Goal: Task Accomplishment & Management: Understand process/instructions

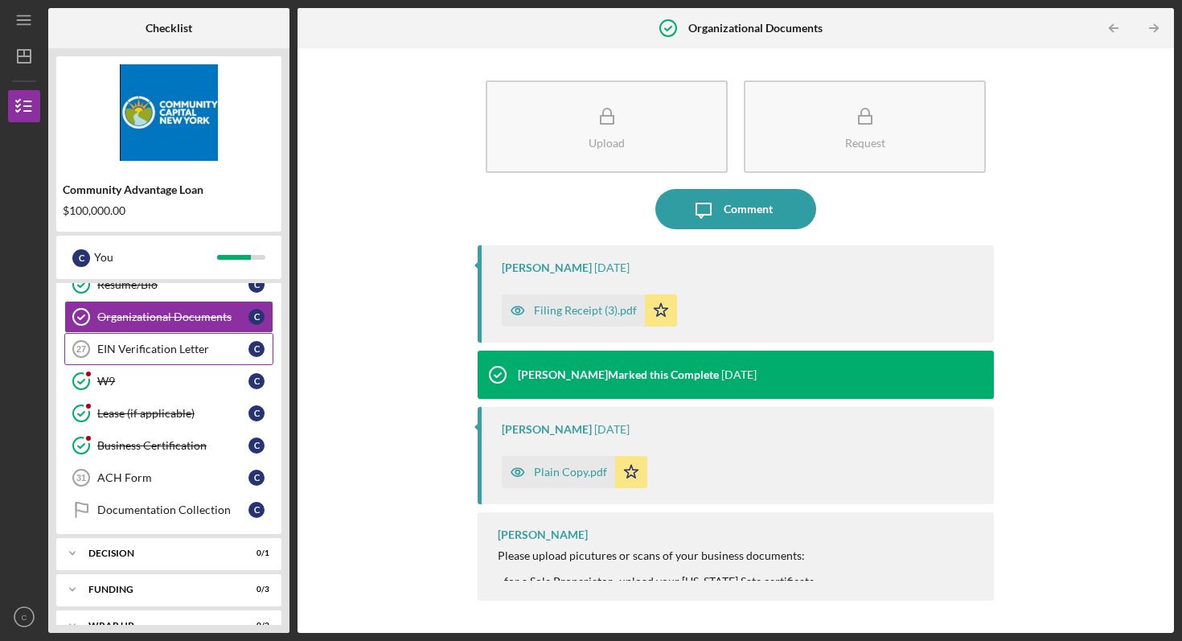
scroll to position [733, 0]
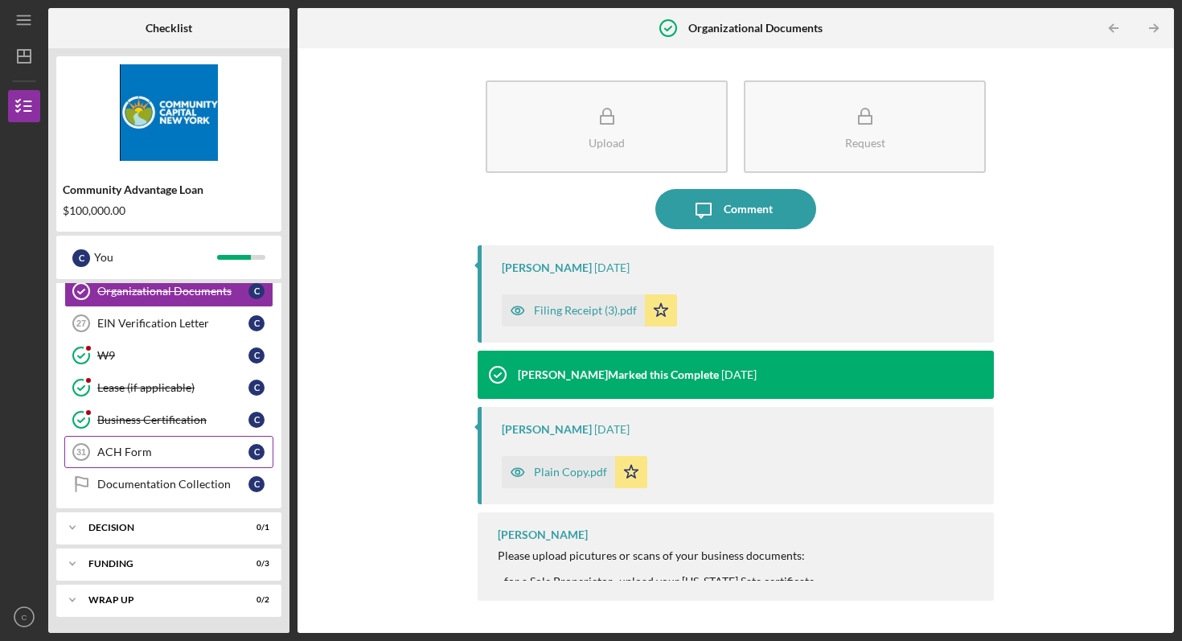
click at [241, 450] on div "ACH Form" at bounding box center [172, 451] width 151 height 13
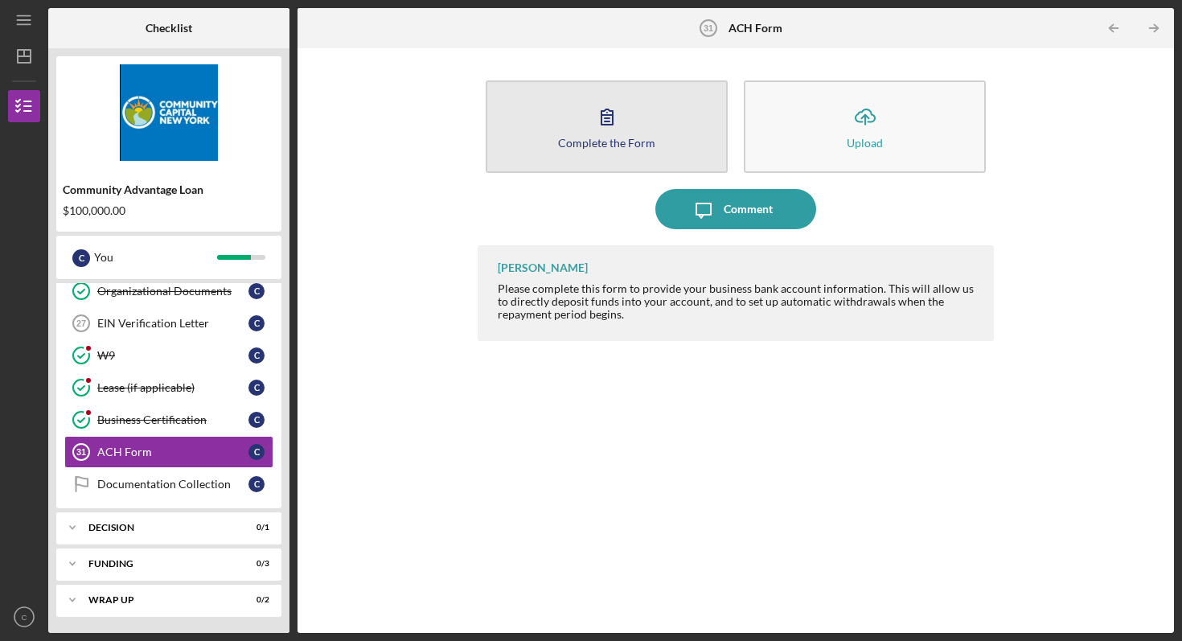
click at [570, 129] on button "Complete the Form Form" at bounding box center [607, 126] width 242 height 92
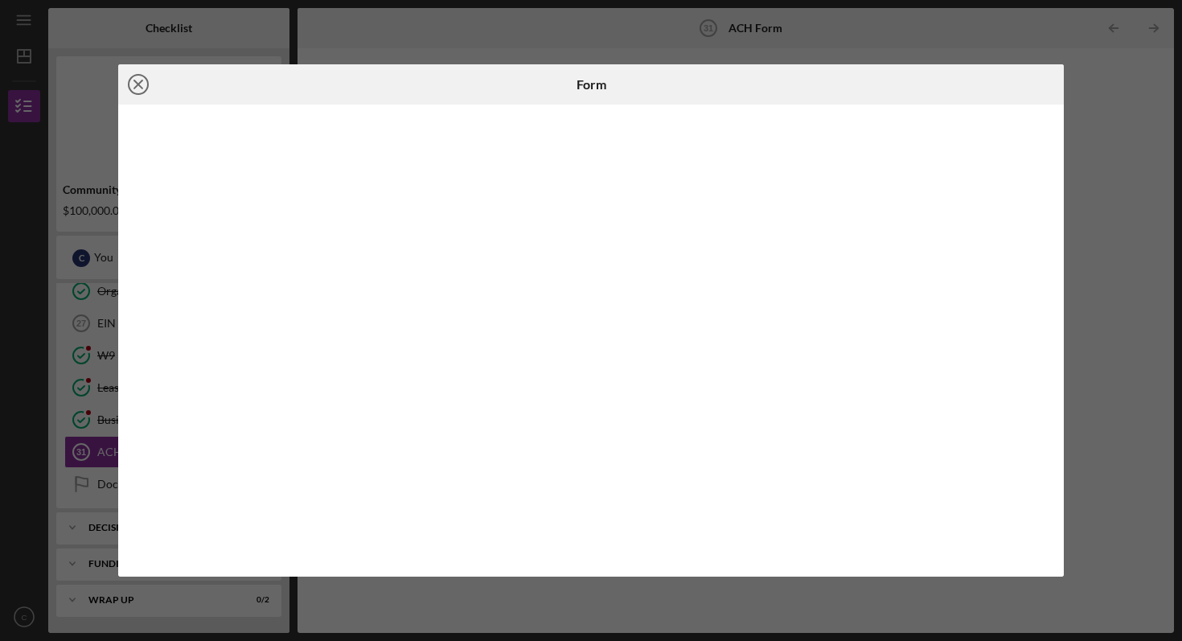
click at [140, 82] on line at bounding box center [138, 84] width 8 height 8
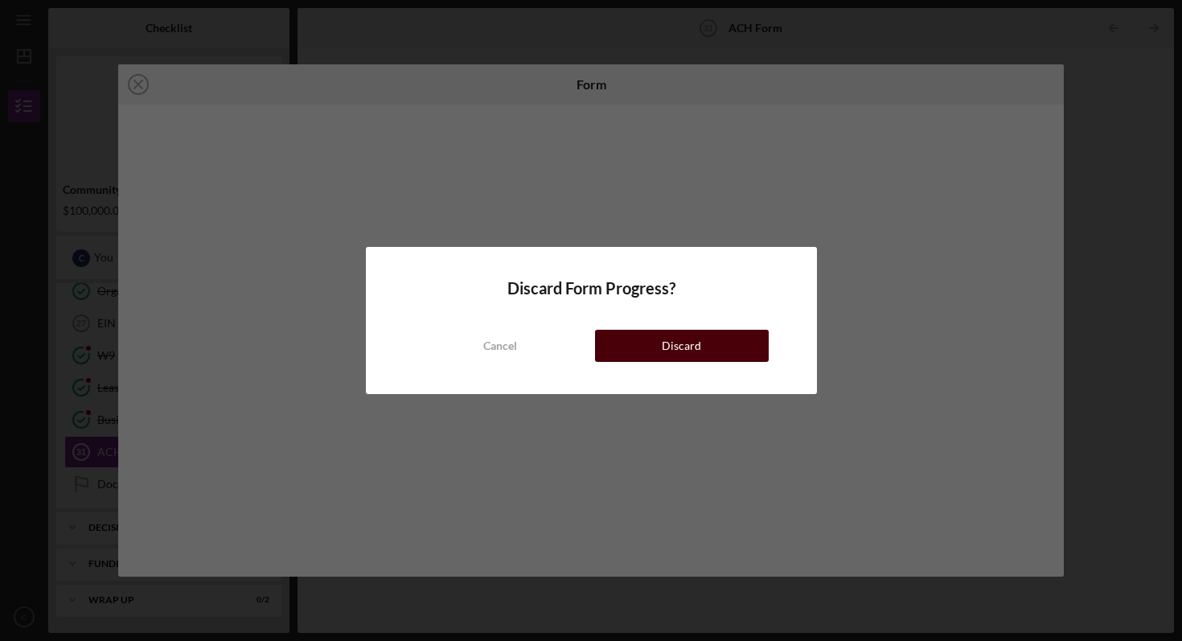
click at [613, 346] on button "Discard" at bounding box center [682, 346] width 174 height 32
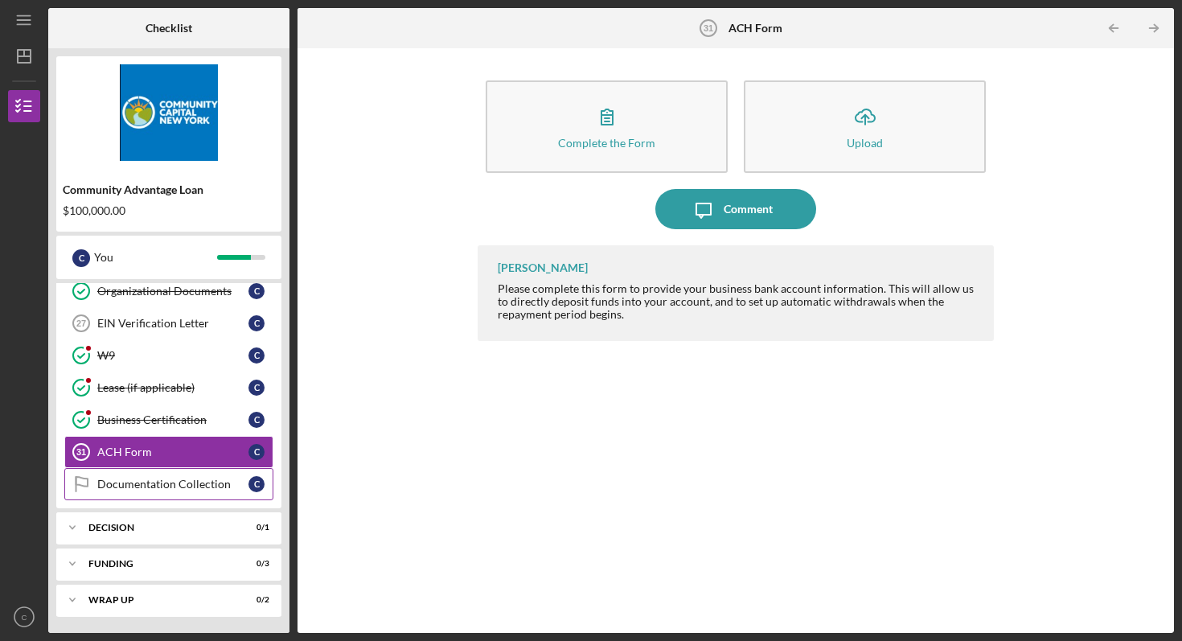
click at [219, 486] on div "Documentation Collection" at bounding box center [172, 484] width 151 height 13
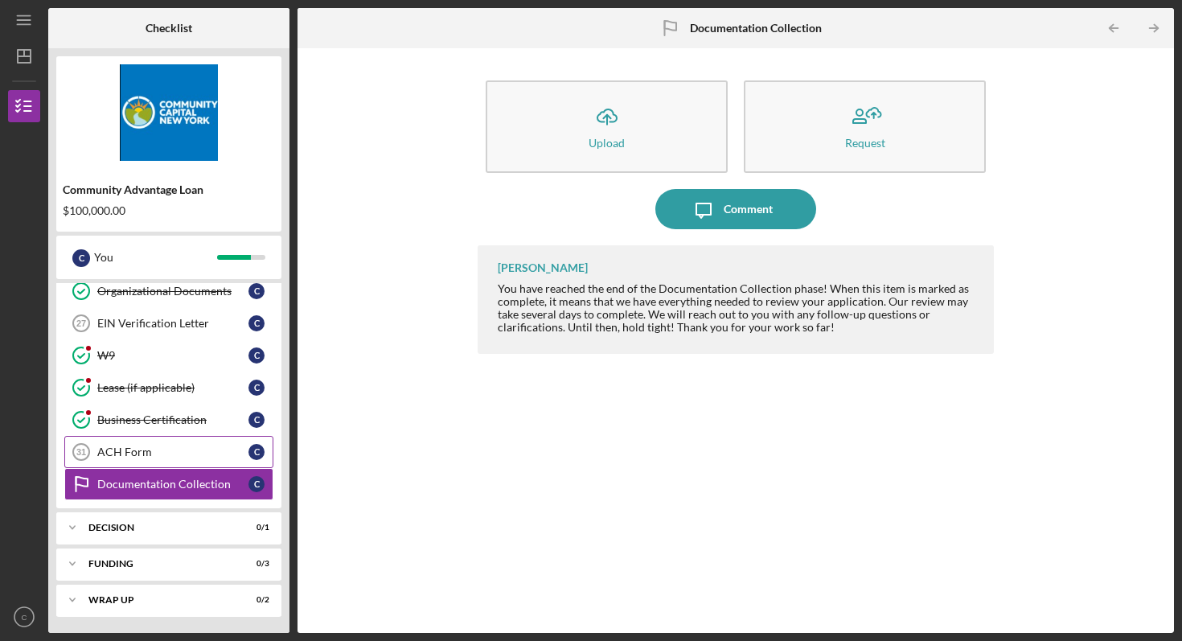
click at [219, 463] on link "ACH Form 31 ACH Form C" at bounding box center [168, 452] width 209 height 32
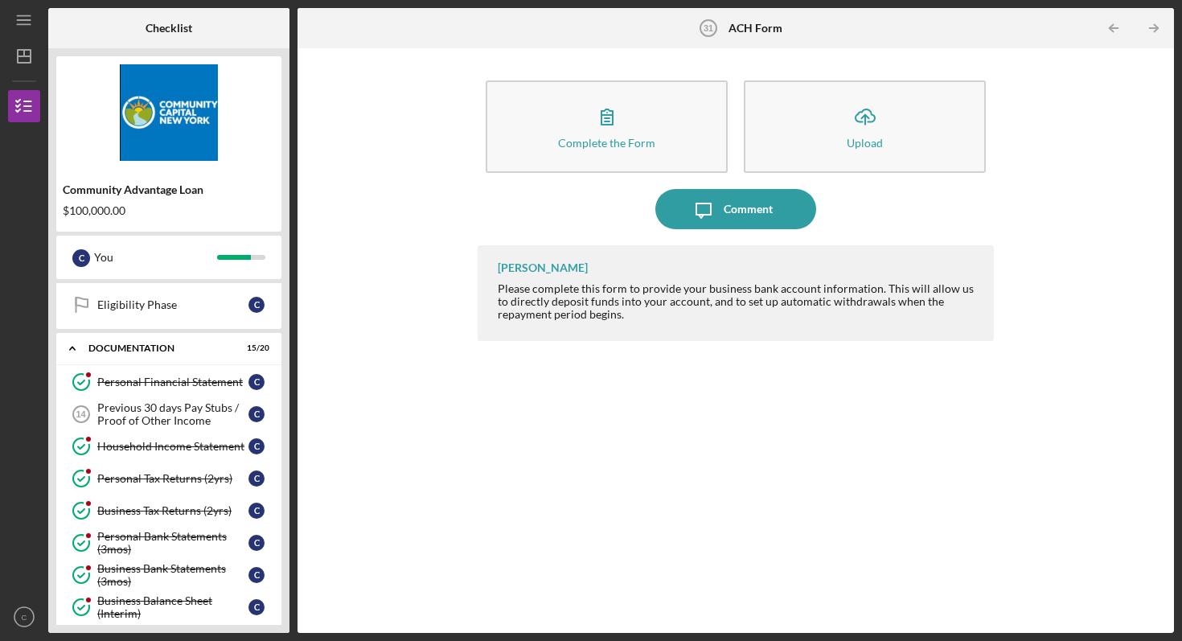
scroll to position [733, 0]
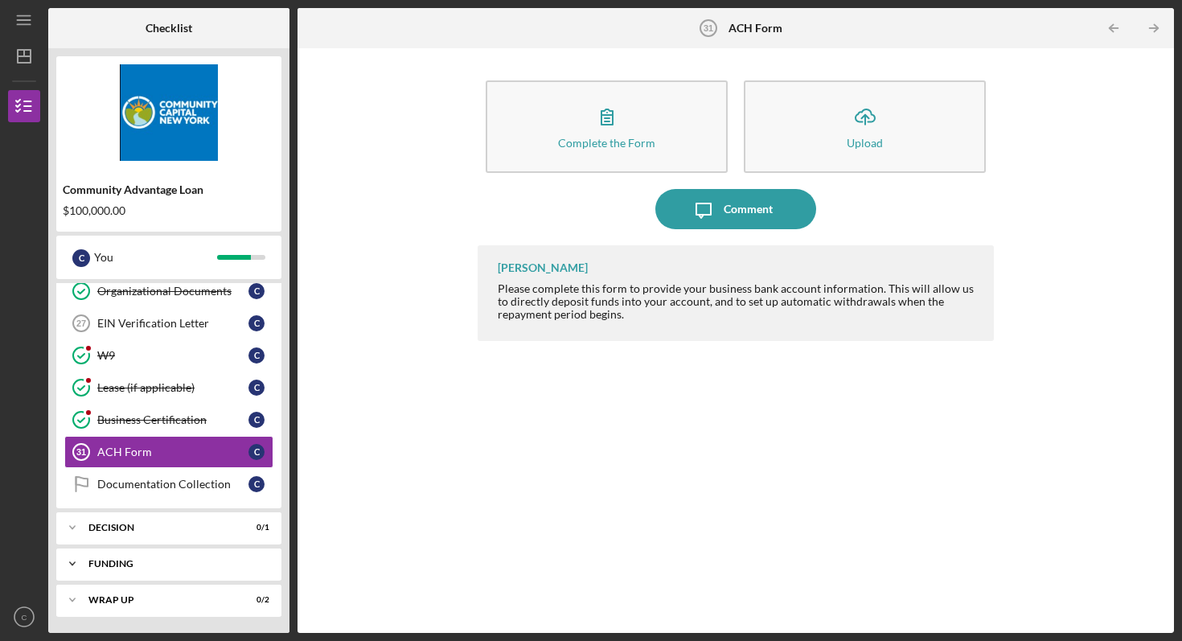
click at [245, 554] on div "Icon/Expander Funding 0 / 3" at bounding box center [168, 563] width 225 height 32
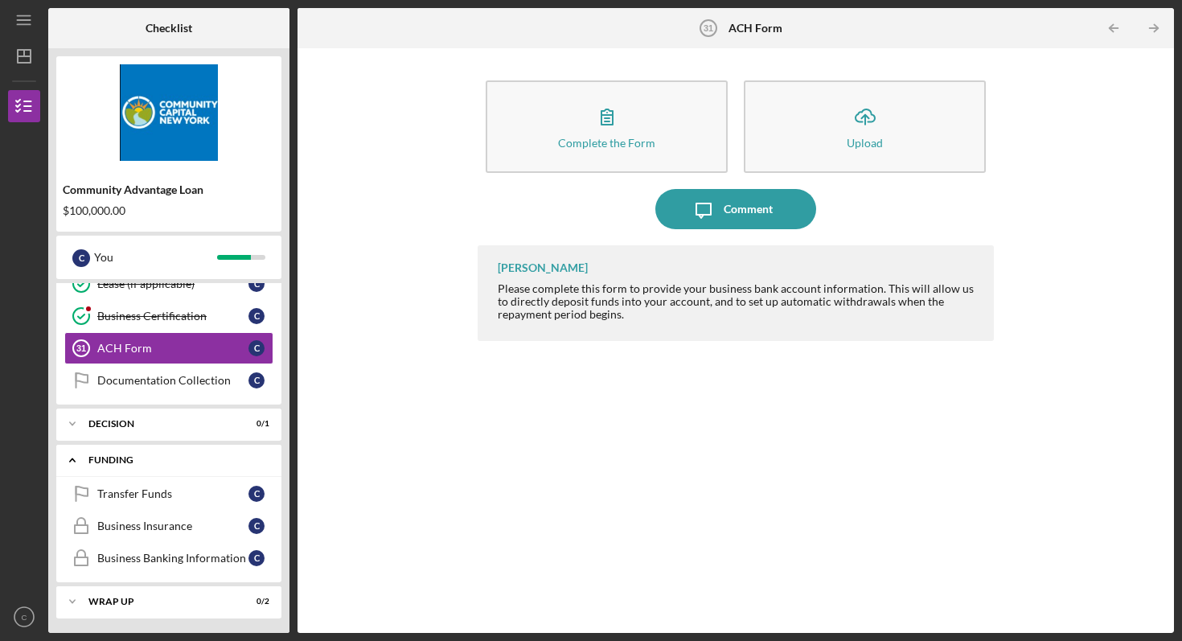
scroll to position [838, 0]
click at [245, 554] on div "Business Banking Information" at bounding box center [172, 556] width 151 height 13
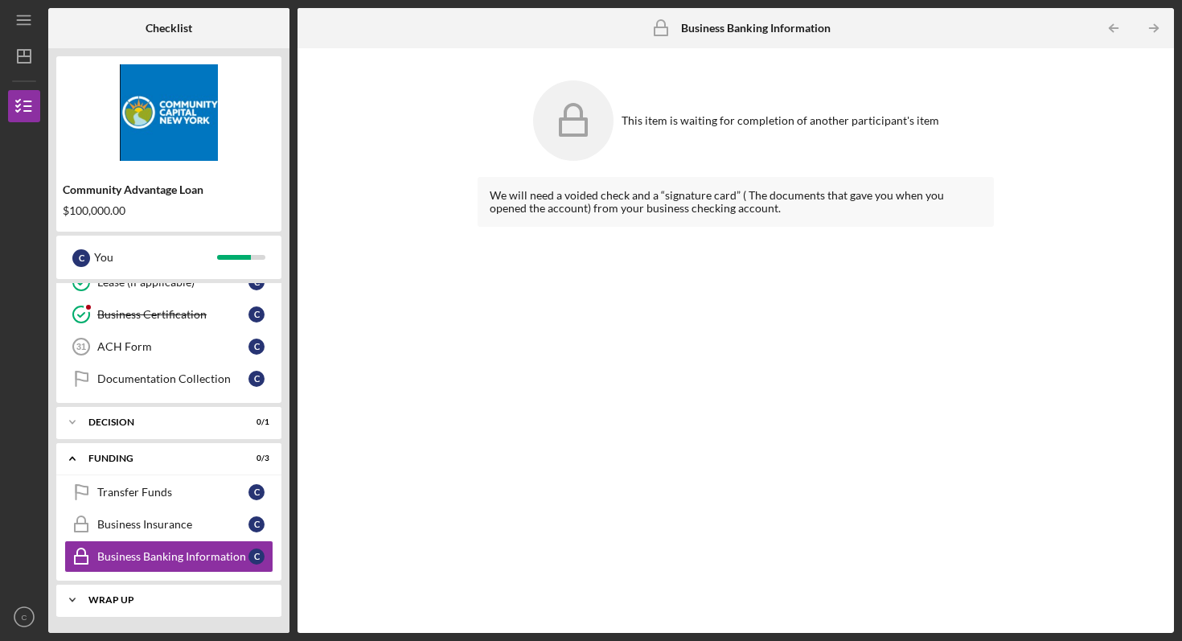
click at [191, 603] on div "Wrap up" at bounding box center [174, 600] width 173 height 10
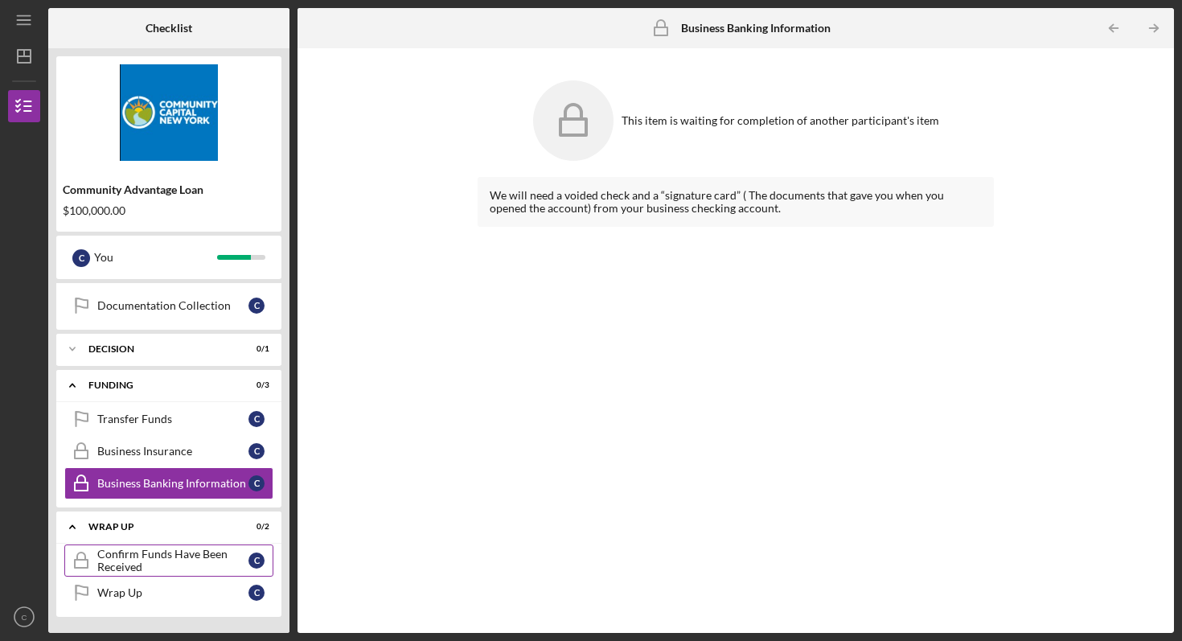
click at [191, 566] on div "Confirm Funds Have Been Received" at bounding box center [172, 560] width 151 height 26
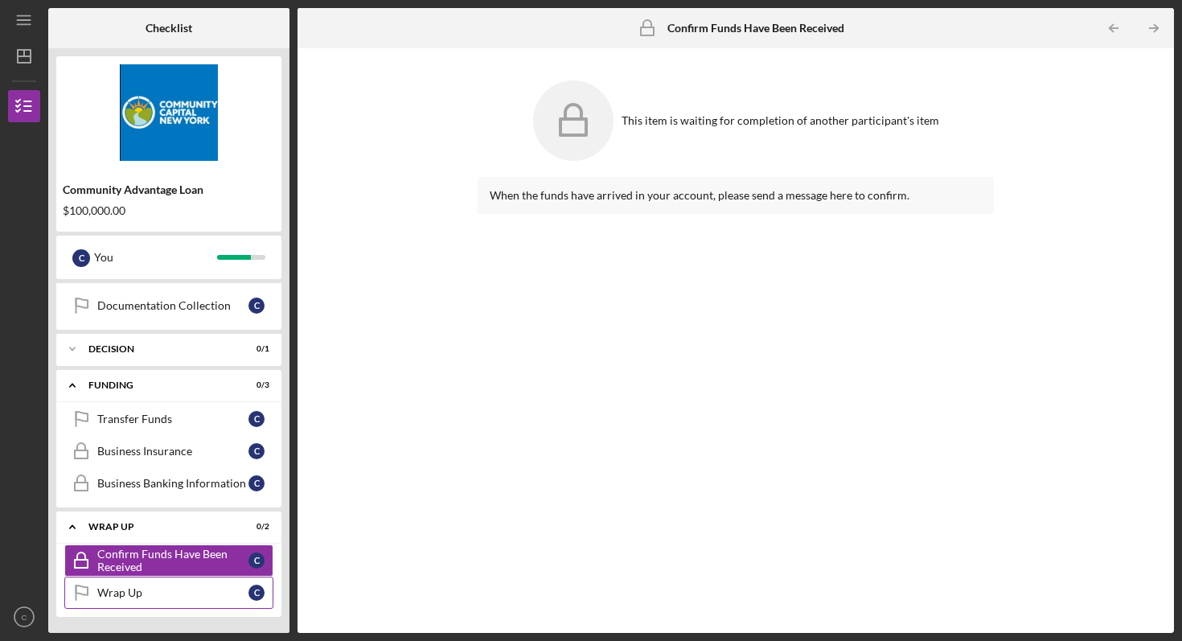
click at [193, 601] on link "Wrap Up Wrap Up C" at bounding box center [168, 592] width 209 height 32
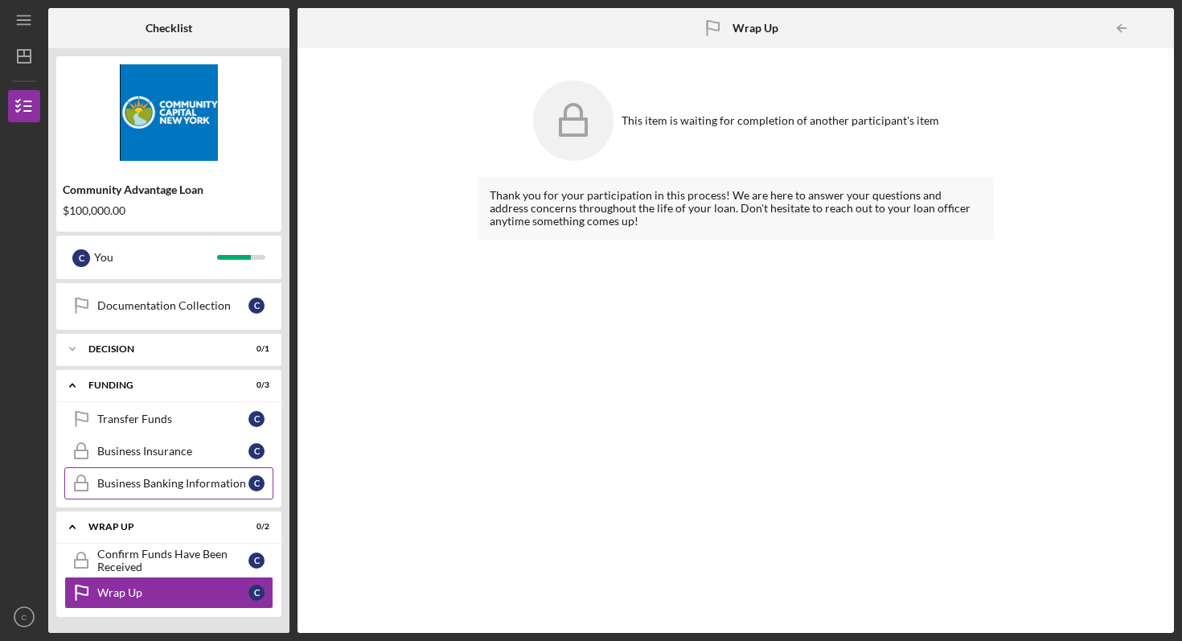
click at [206, 482] on div "Business Banking Information" at bounding box center [172, 483] width 151 height 13
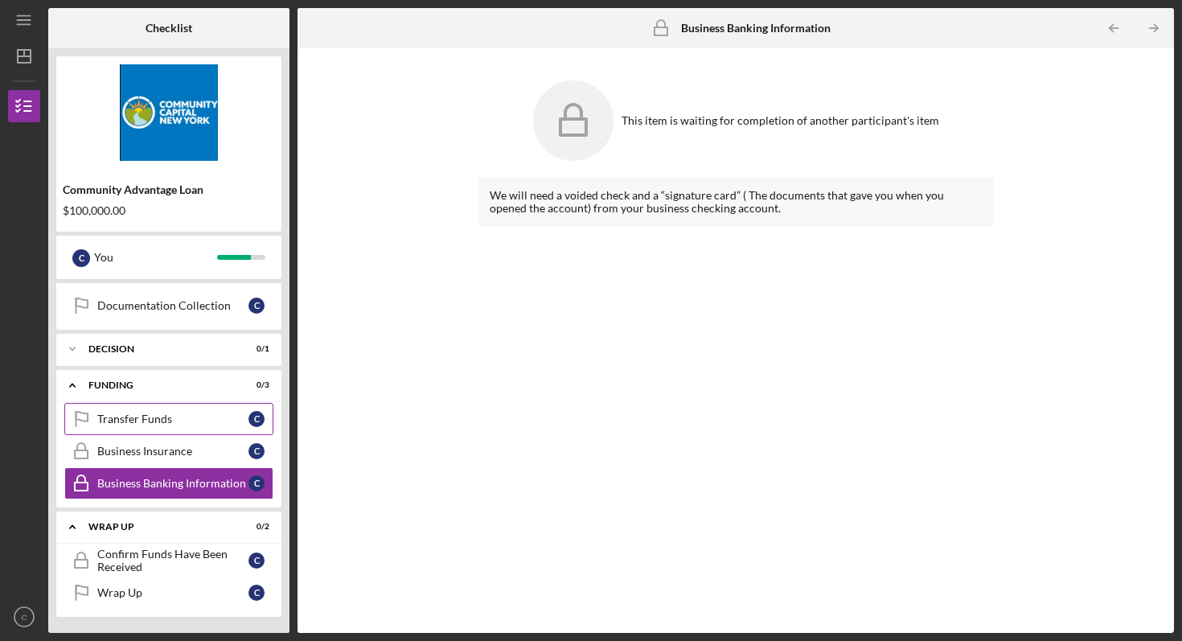
click at [182, 412] on div "Transfer Funds" at bounding box center [172, 418] width 151 height 13
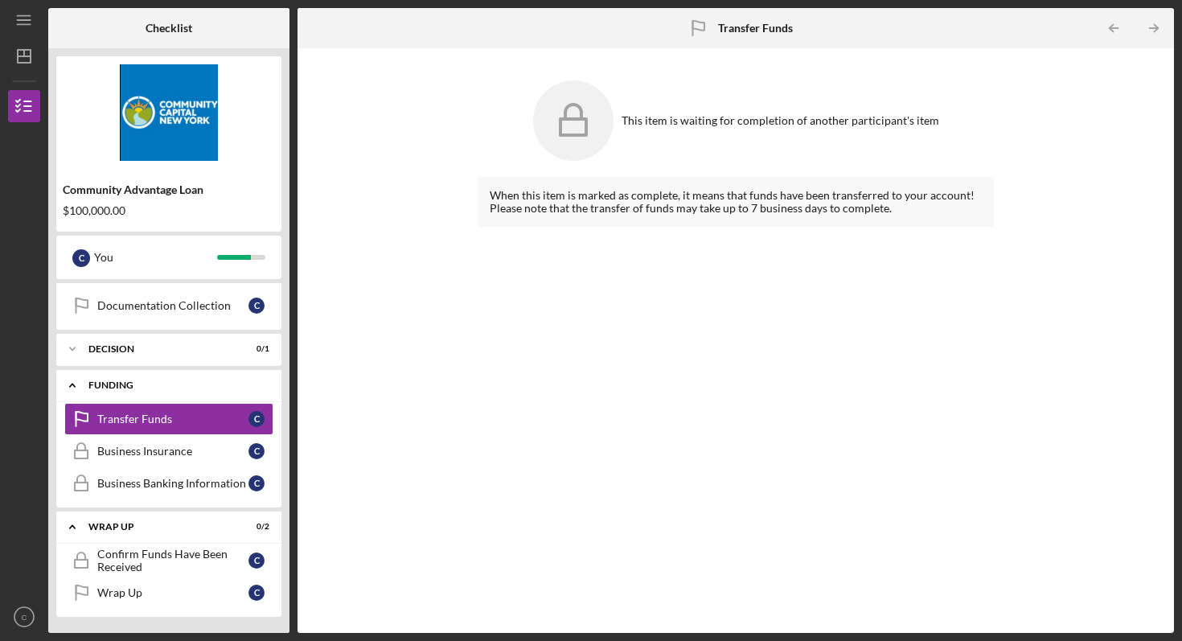
click at [170, 388] on div "Funding" at bounding box center [174, 385] width 173 height 10
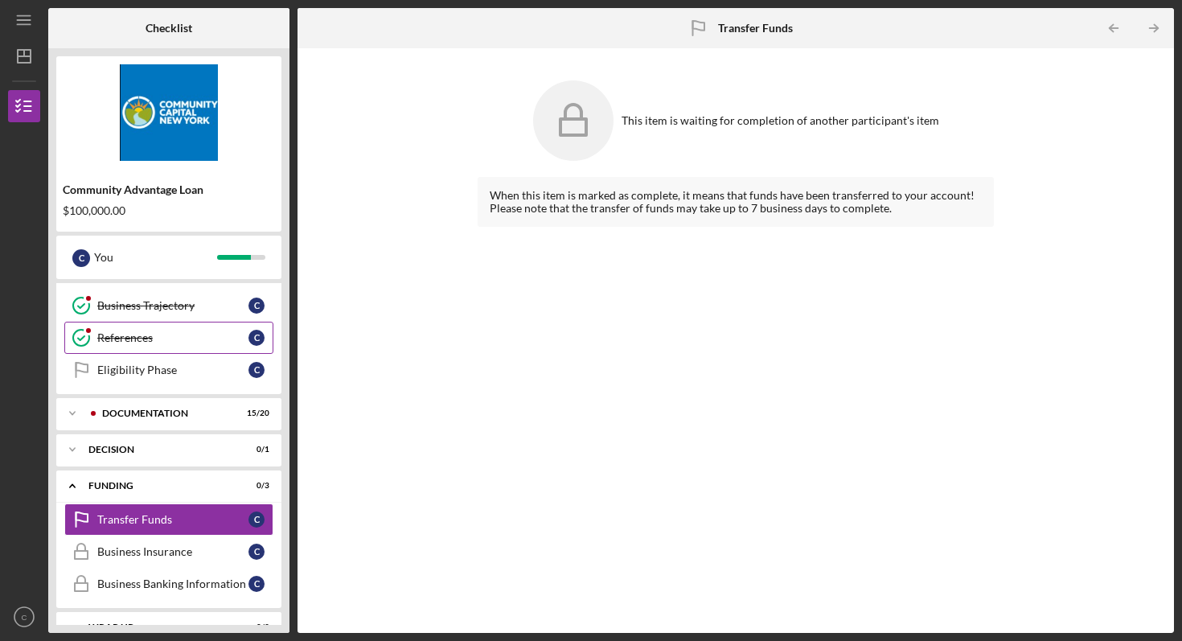
scroll to position [187, 0]
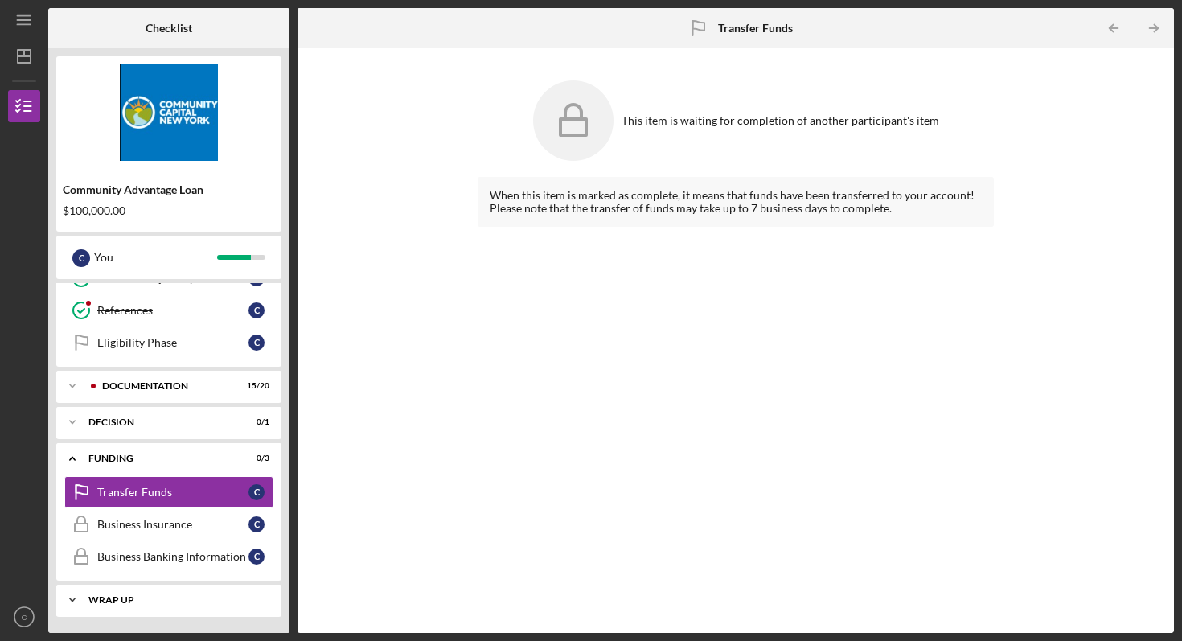
click at [183, 596] on div "Wrap up" at bounding box center [174, 600] width 173 height 10
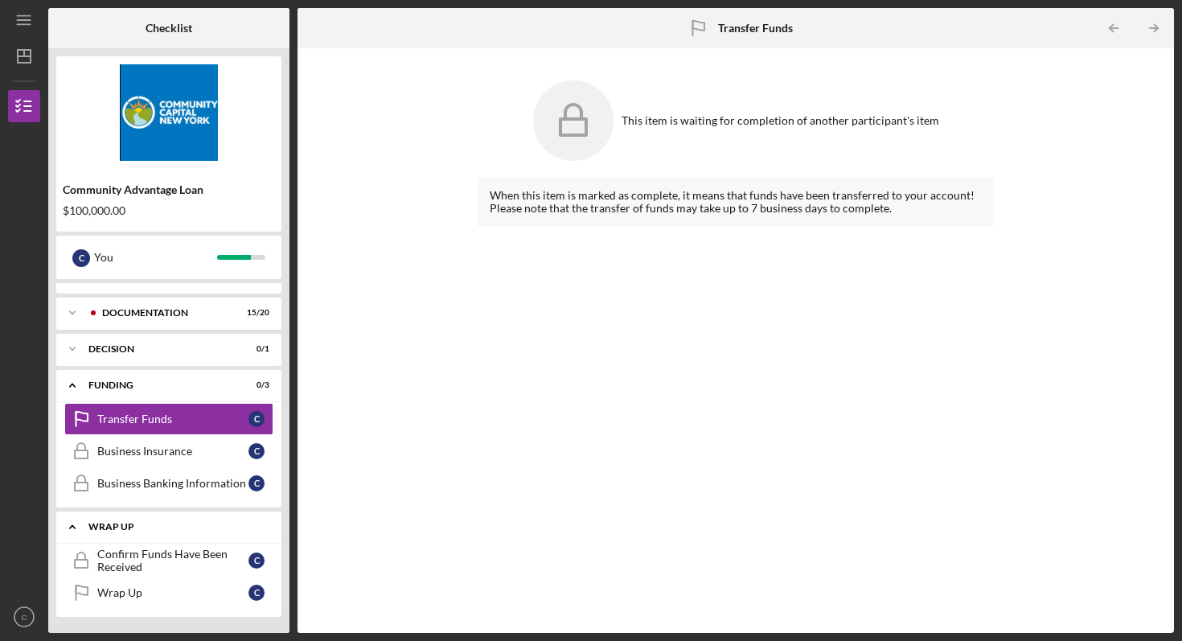
scroll to position [0, 0]
